Goal: Information Seeking & Learning: Learn about a topic

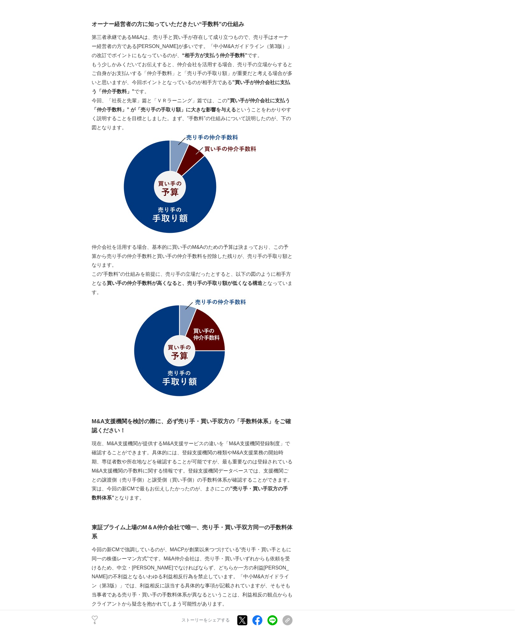
scroll to position [1915, 0]
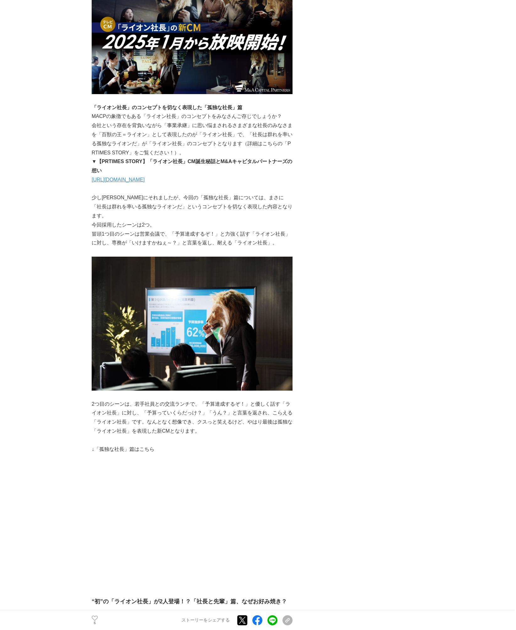
scroll to position [408, 0]
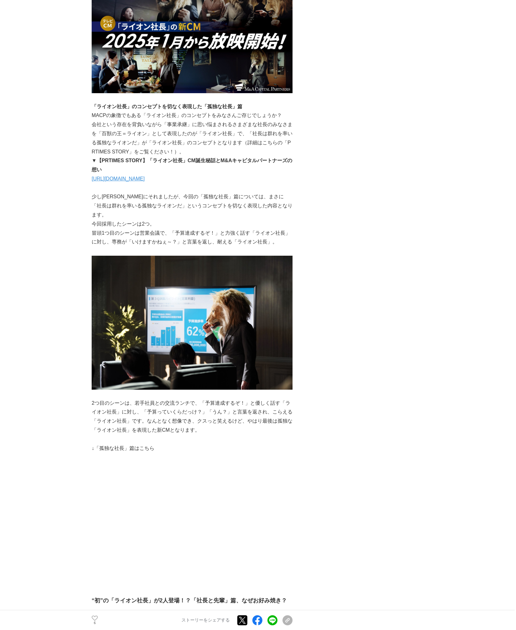
click at [145, 178] on link "[URL][DOMAIN_NAME]" at bounding box center [118, 178] width 53 height 5
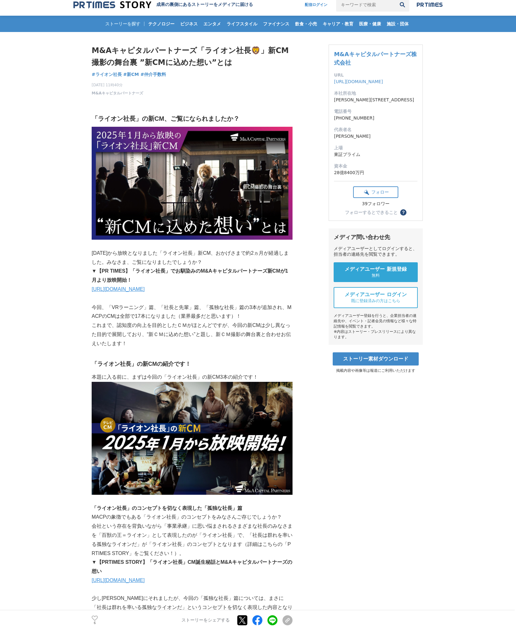
scroll to position [0, 0]
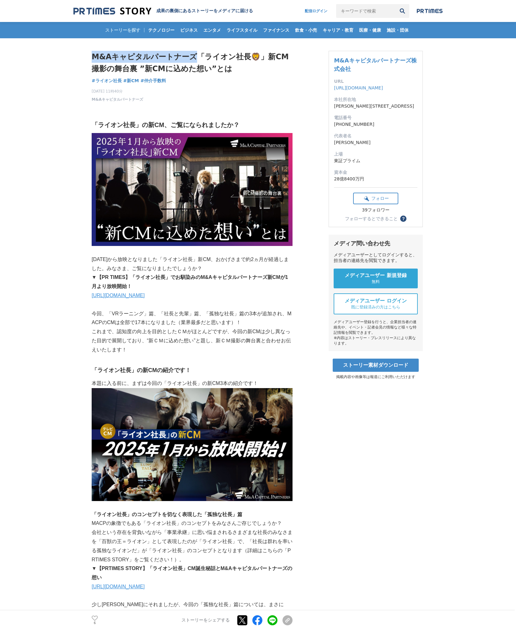
drag, startPoint x: 90, startPoint y: 55, endPoint x: 196, endPoint y: 57, distance: 105.8
copy h1 "M&Aキャピタルパートナーズ"
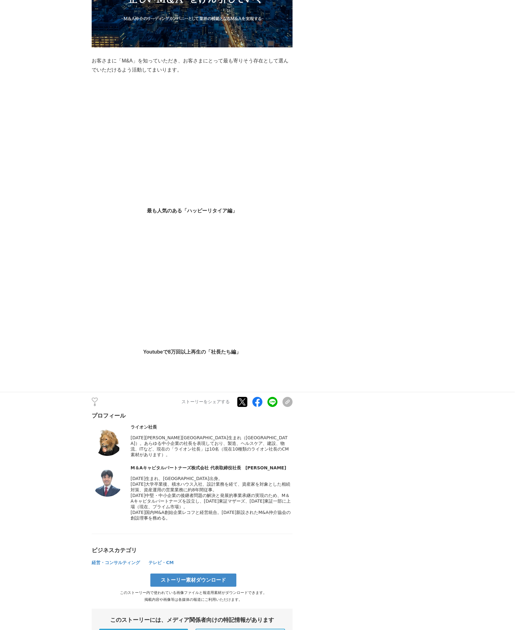
scroll to position [2700, 0]
